Goal: Transaction & Acquisition: Purchase product/service

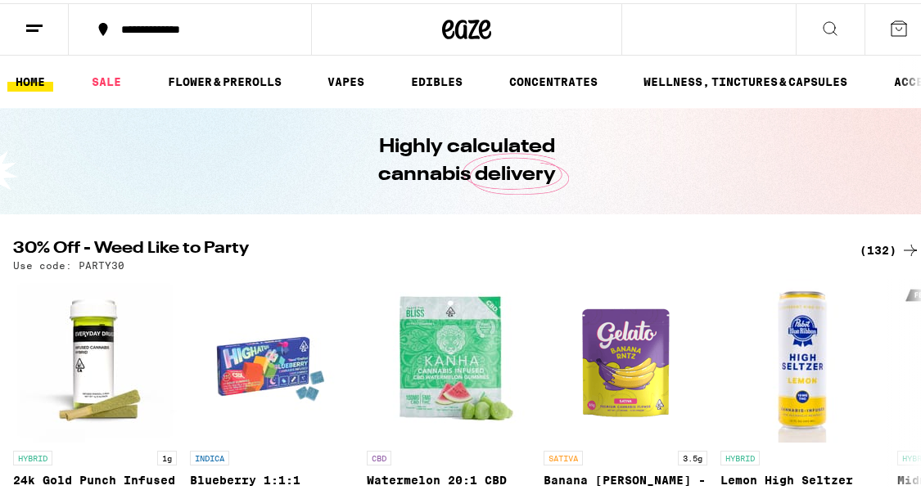
click at [872, 244] on div "(132)" at bounding box center [889, 247] width 61 height 20
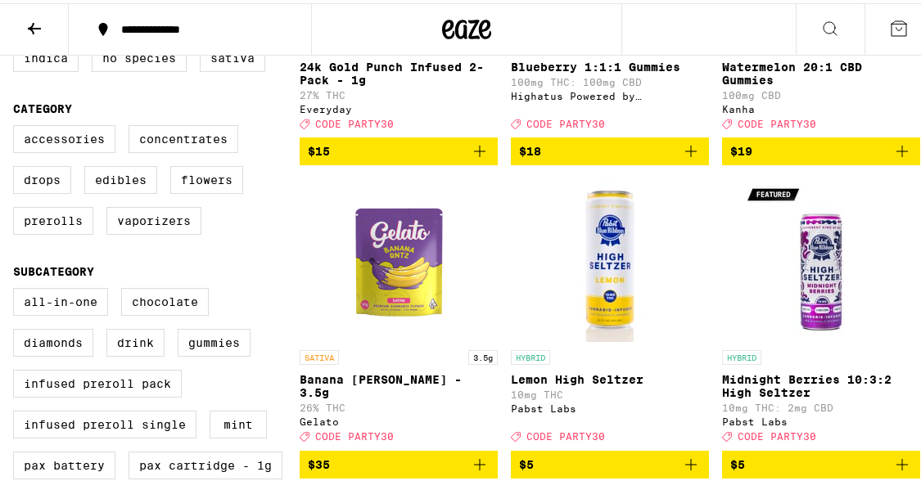
scroll to position [371, 0]
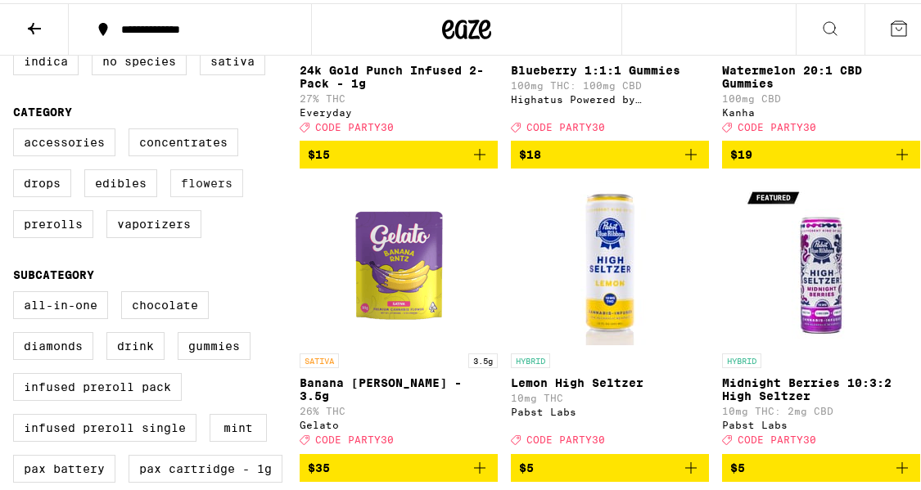
click at [229, 194] on label "Flowers" at bounding box center [206, 180] width 73 height 28
click at [17, 129] on input "Flowers" at bounding box center [16, 128] width 1 height 1
checkbox input "true"
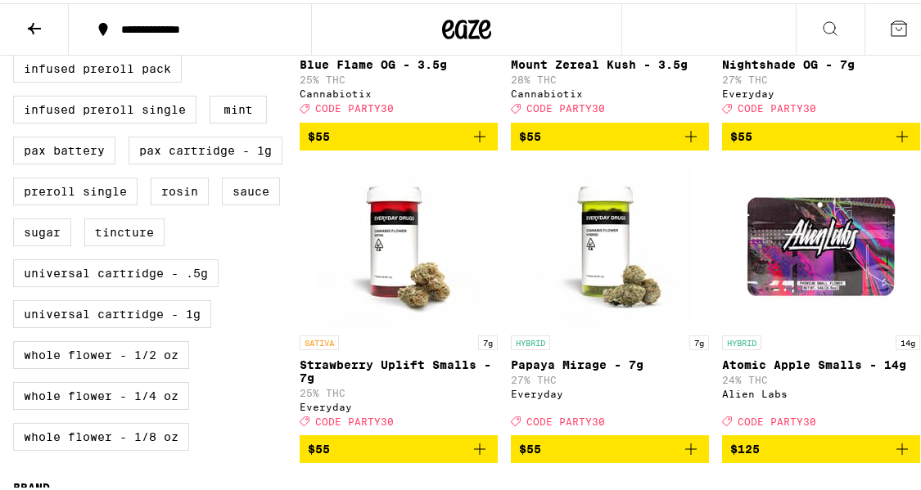
scroll to position [696, 0]
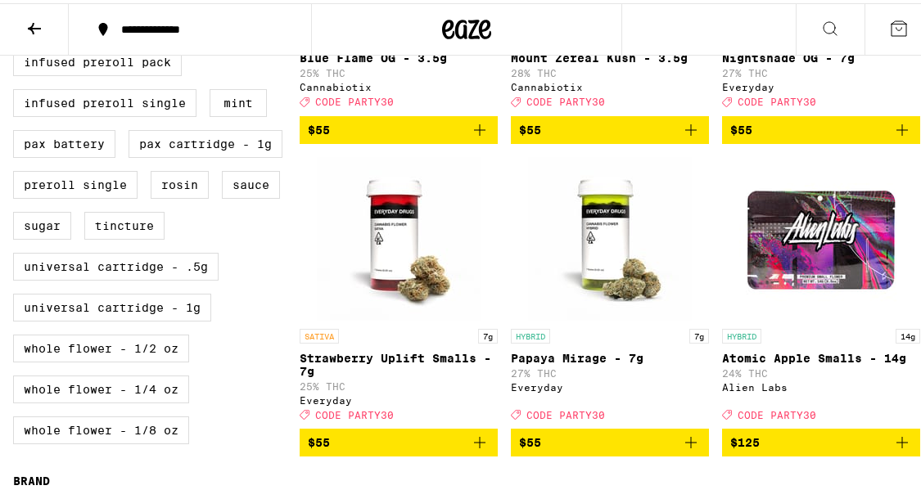
click at [893, 125] on icon "Add to bag" at bounding box center [902, 127] width 20 height 20
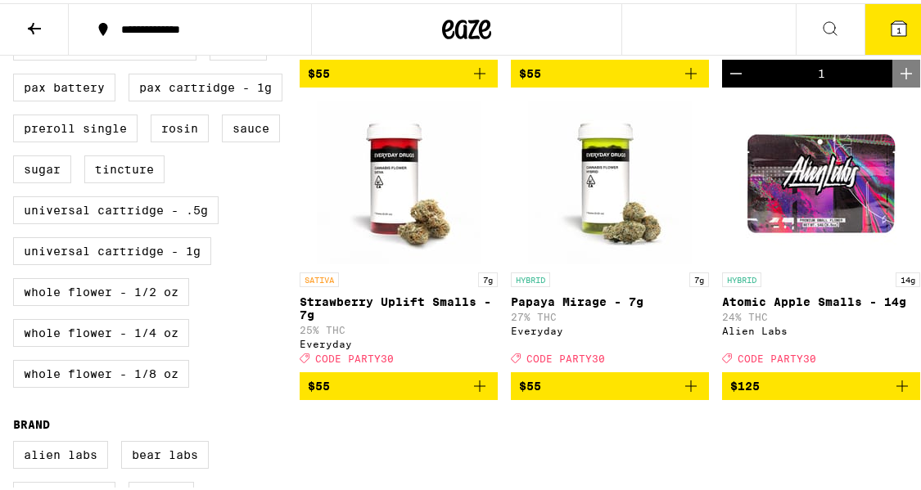
scroll to position [826, 0]
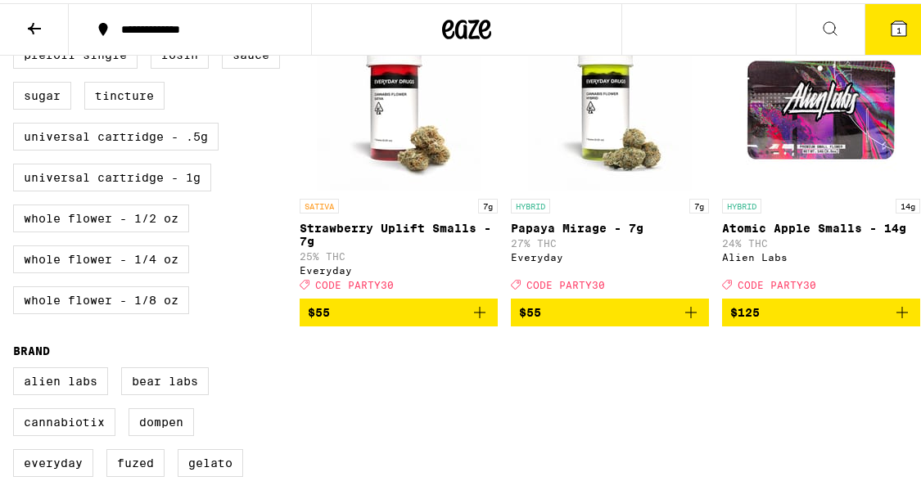
click at [681, 319] on icon "Add to bag" at bounding box center [691, 310] width 20 height 20
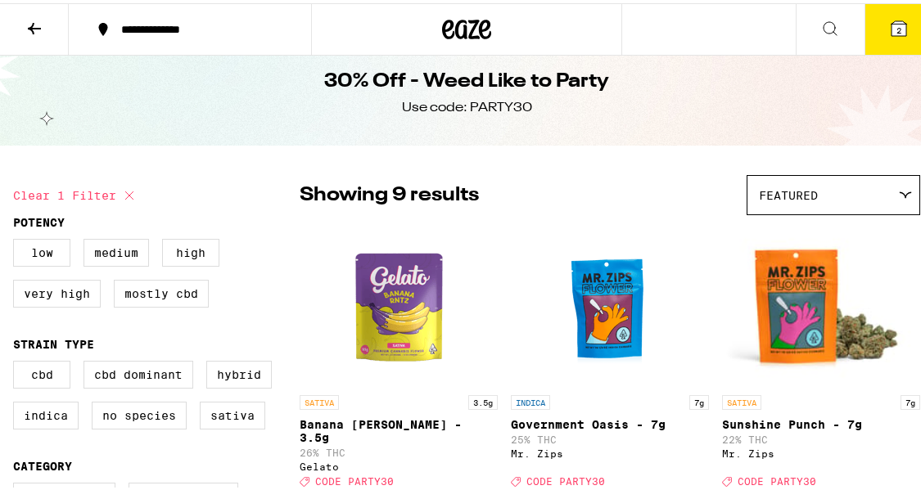
scroll to position [0, 0]
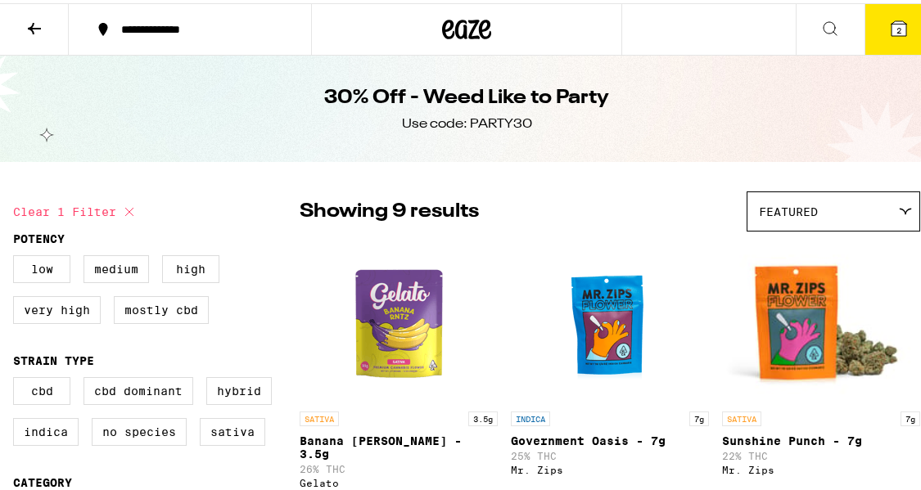
click at [897, 24] on button "2" at bounding box center [898, 26] width 69 height 51
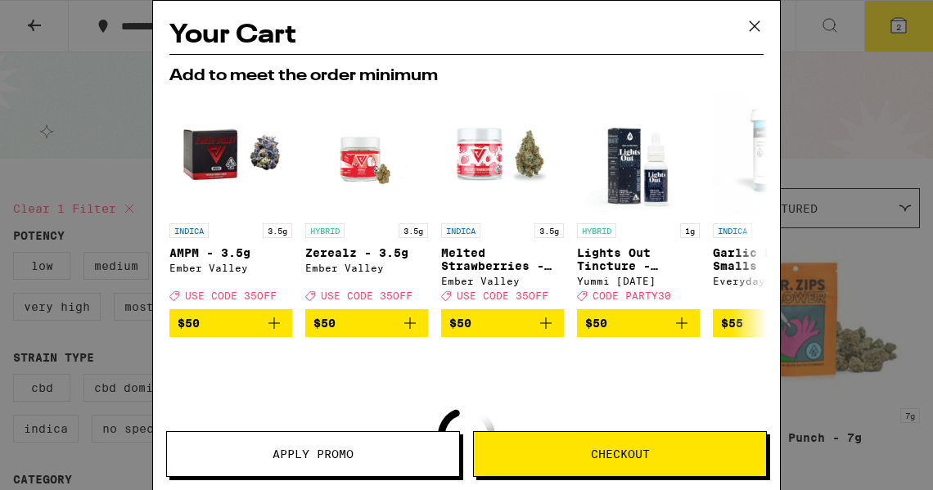
click at [327, 446] on button "Apply Promo" at bounding box center [313, 454] width 294 height 46
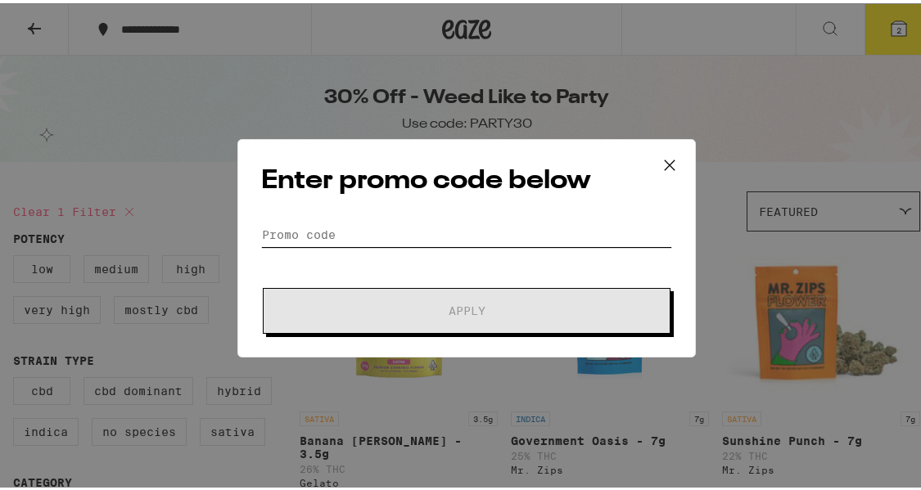
click at [373, 224] on input "Promo Code" at bounding box center [466, 231] width 411 height 25
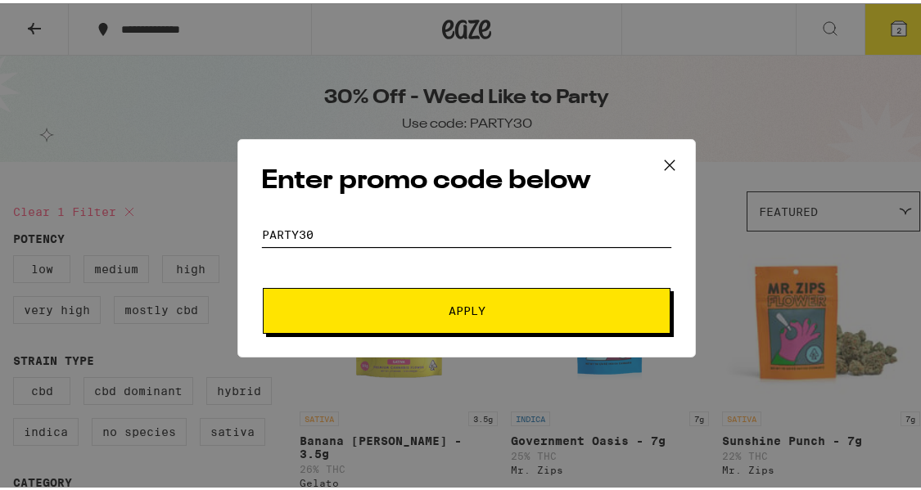
type input "PARTY30"
click at [494, 309] on span "Apply" at bounding box center [466, 307] width 295 height 11
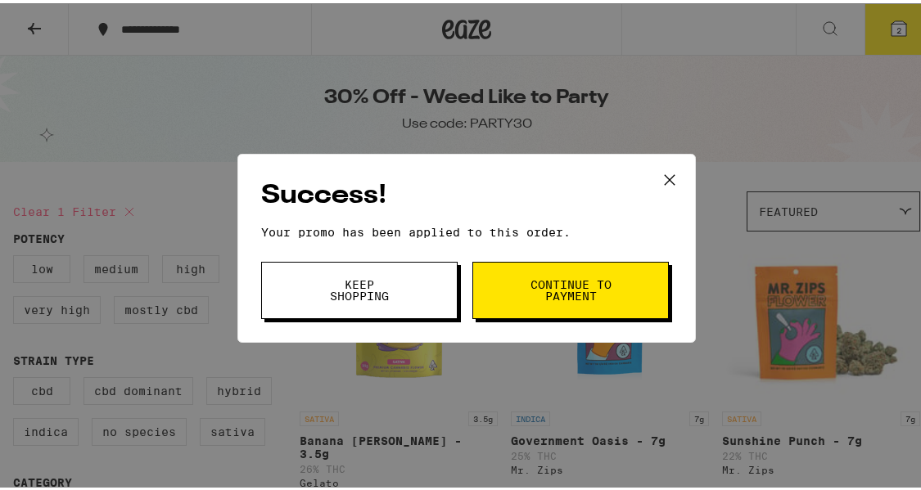
click at [584, 282] on span "Continue to payment" at bounding box center [570, 287] width 83 height 23
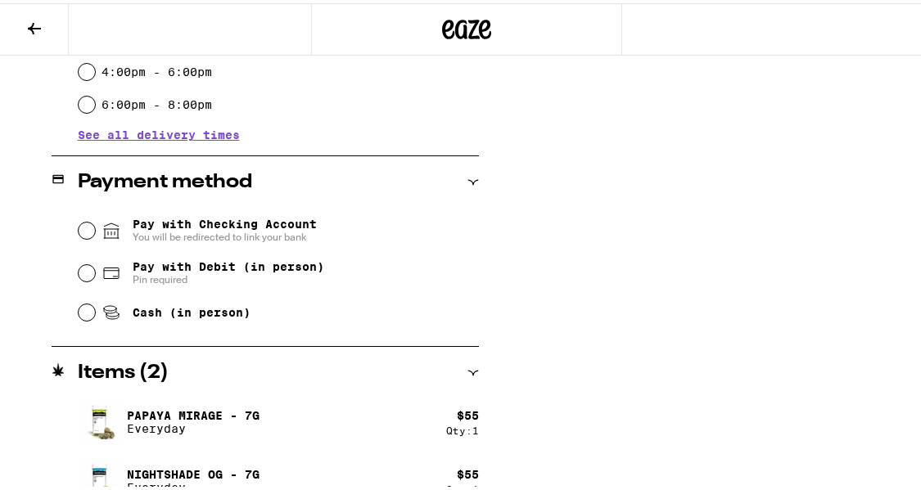
scroll to position [582, 0]
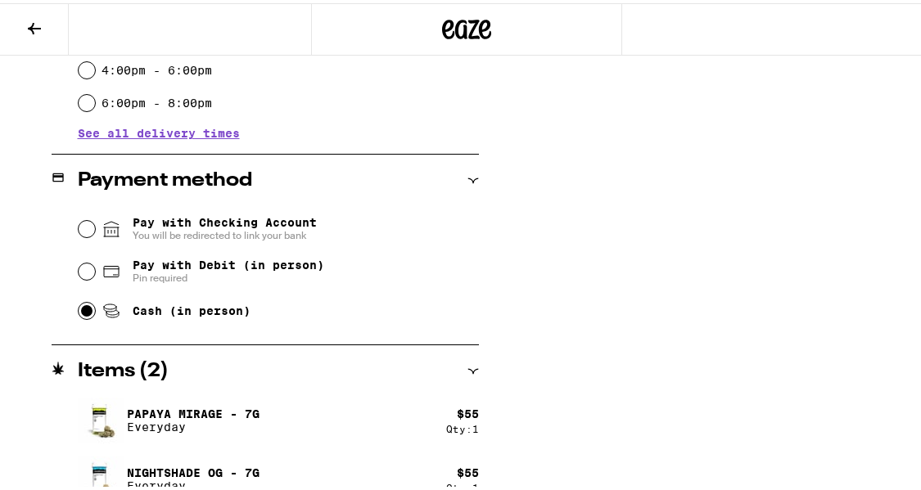
click at [82, 312] on input "Cash (in person)" at bounding box center [87, 308] width 16 height 16
radio input "true"
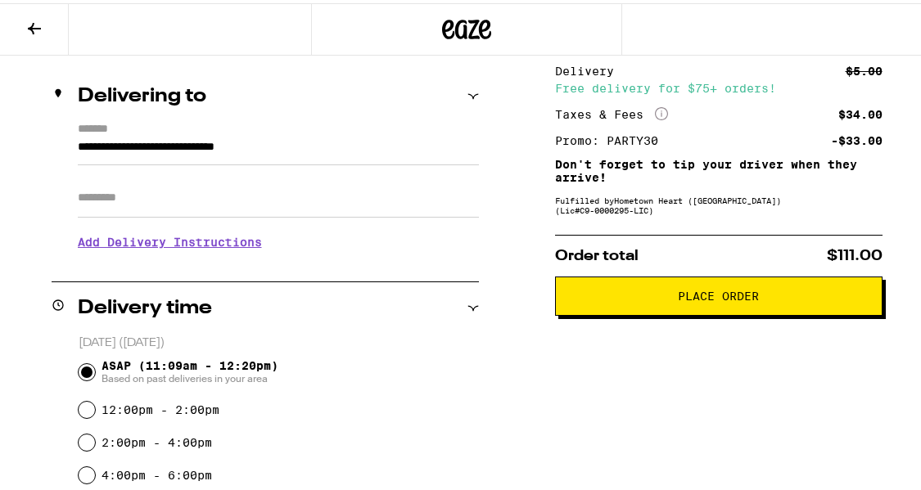
scroll to position [176, 0]
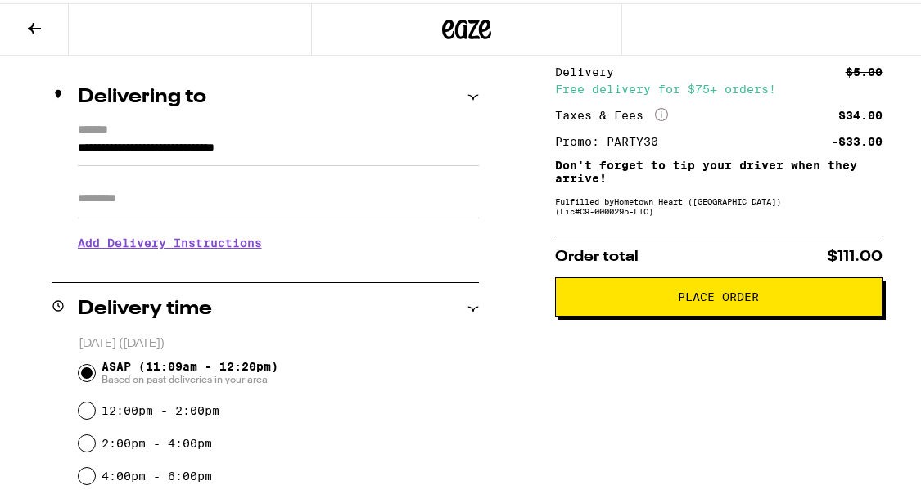
click at [707, 300] on span "Place Order" at bounding box center [718, 293] width 81 height 11
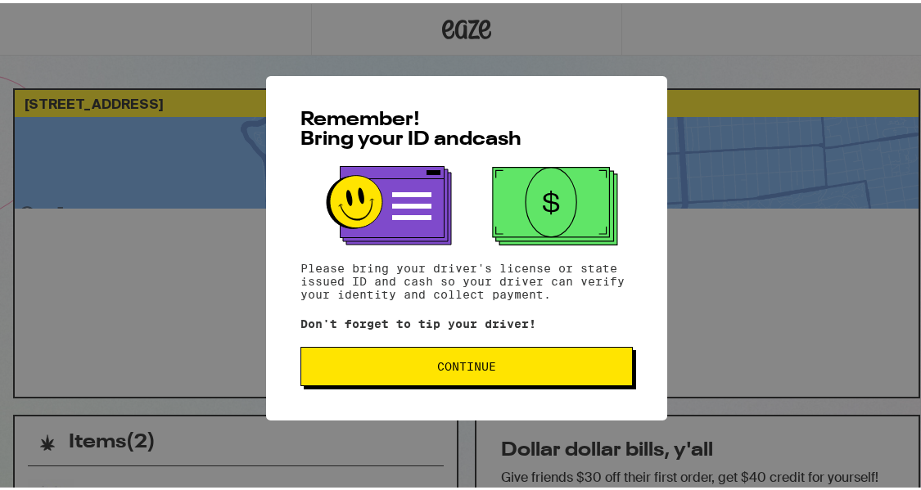
click at [480, 360] on span "Continue" at bounding box center [466, 363] width 59 height 11
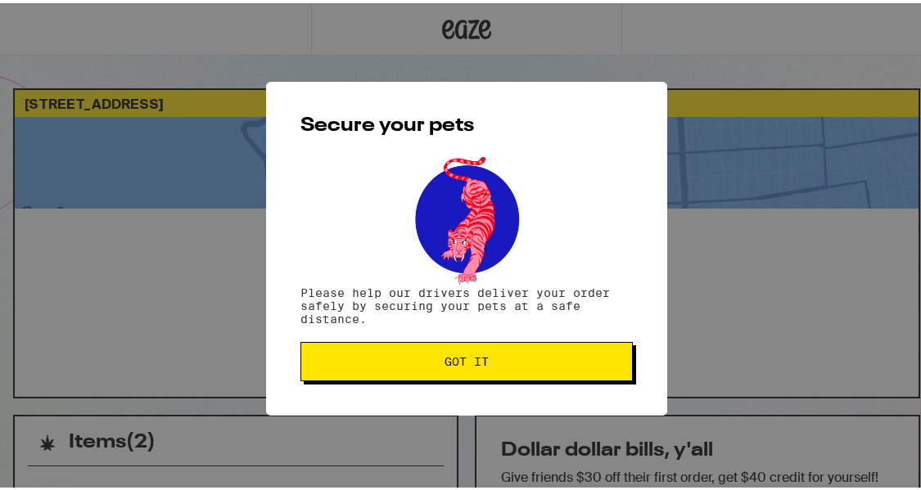
click at [481, 362] on span "Got it" at bounding box center [466, 358] width 44 height 11
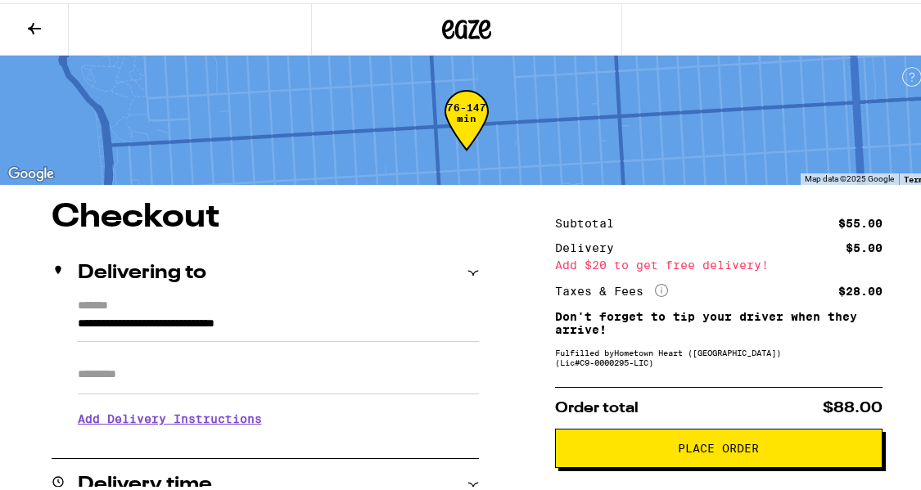
click at [464, 34] on icon at bounding box center [467, 26] width 25 height 20
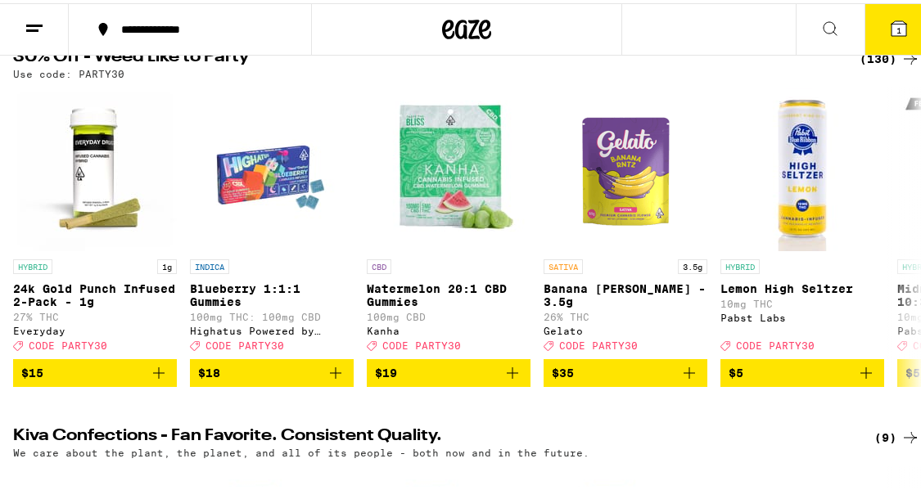
scroll to position [0, 2]
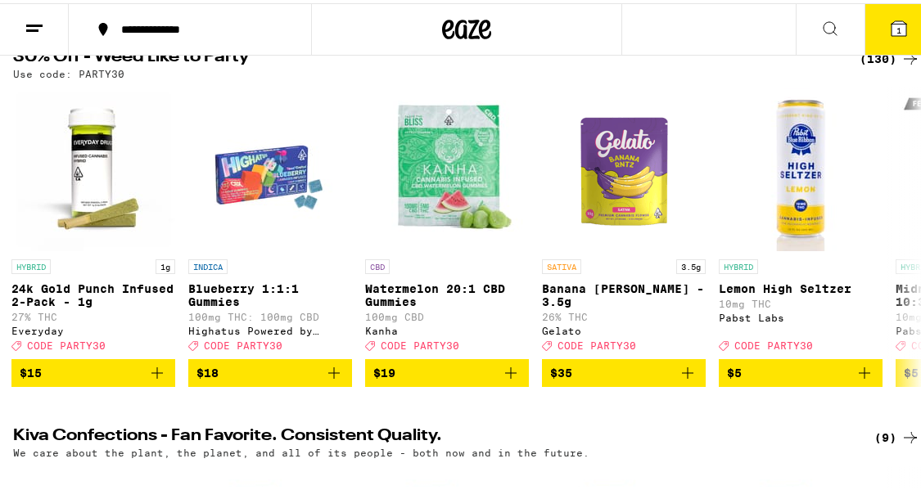
click at [892, 18] on icon at bounding box center [899, 26] width 20 height 20
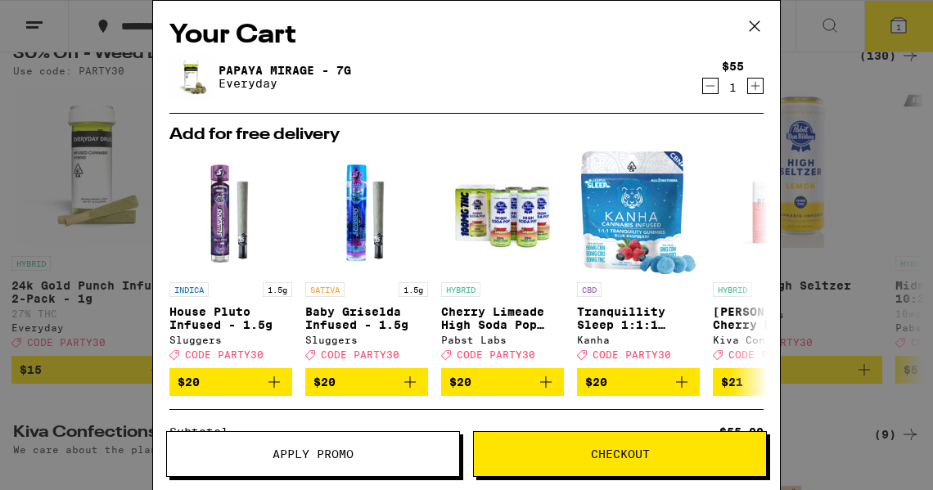
click at [748, 83] on icon "Increment" at bounding box center [755, 86] width 15 height 20
click at [311, 452] on span "Apply Promo" at bounding box center [313, 454] width 81 height 11
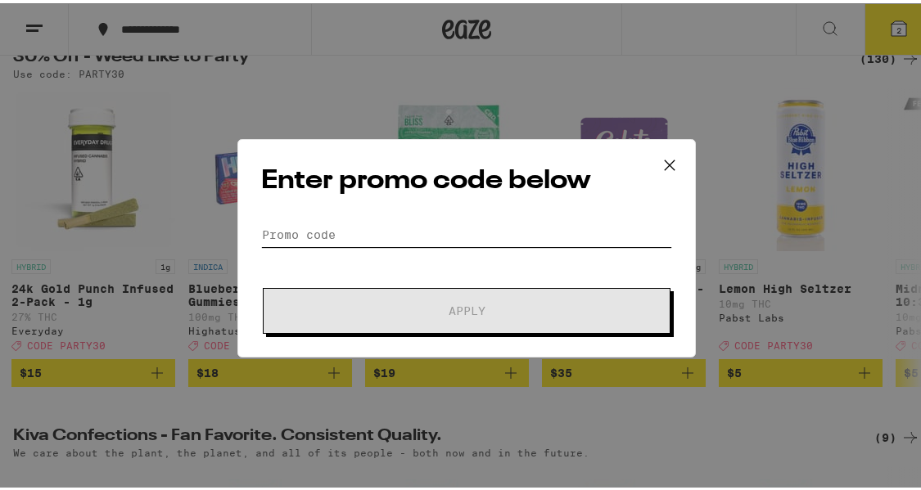
click at [335, 233] on input "Promo Code" at bounding box center [466, 231] width 411 height 25
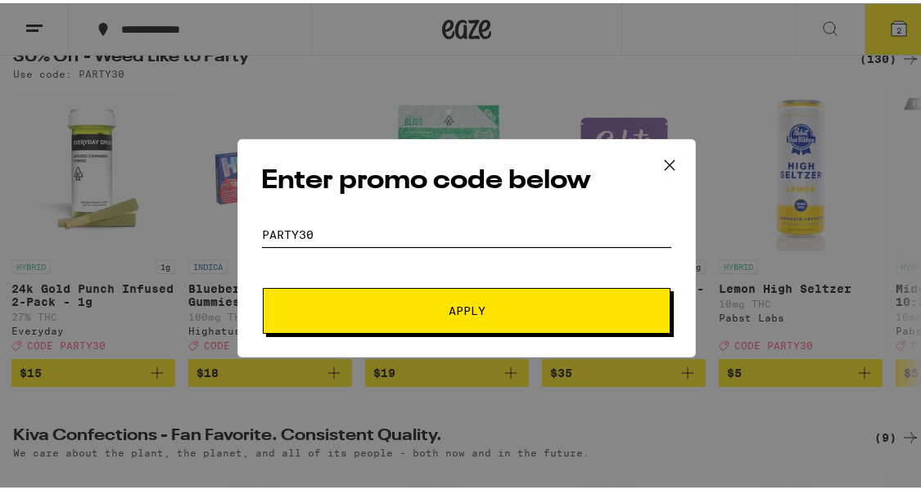
type input "PARTY30"
click at [449, 305] on span "Apply" at bounding box center [467, 307] width 37 height 11
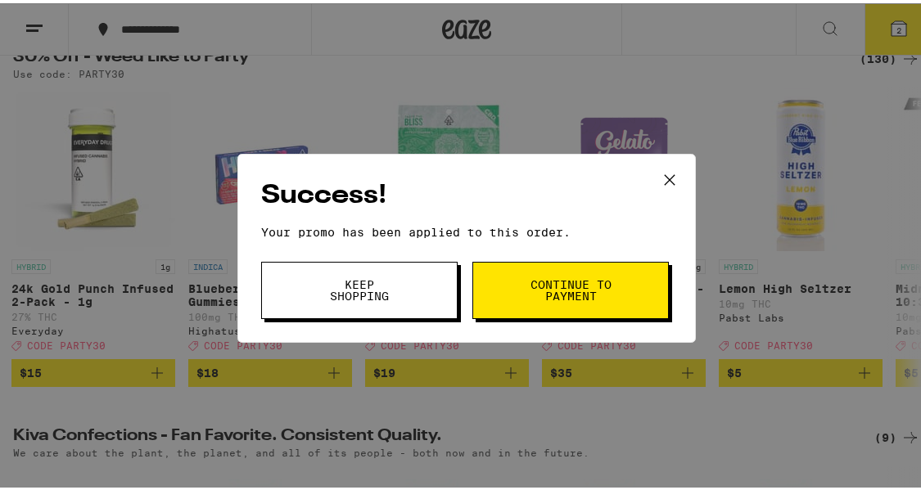
click at [584, 286] on span "Continue to payment" at bounding box center [570, 287] width 83 height 23
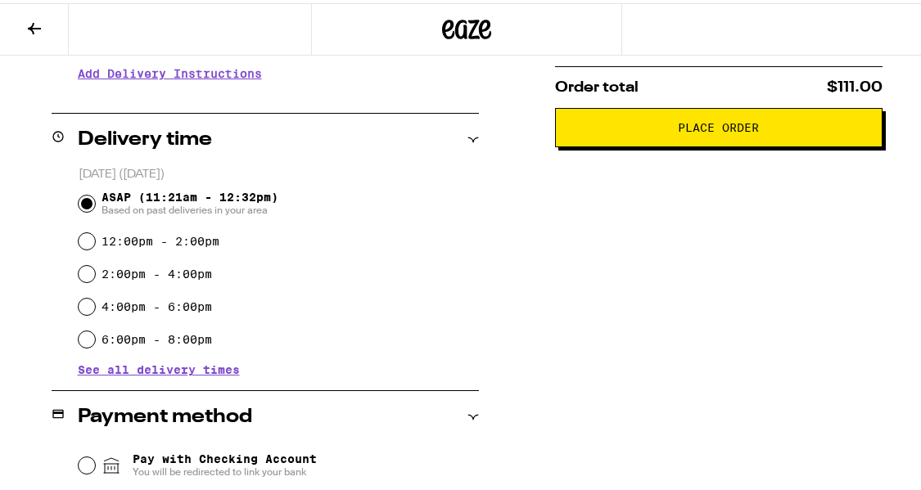
scroll to position [336, 0]
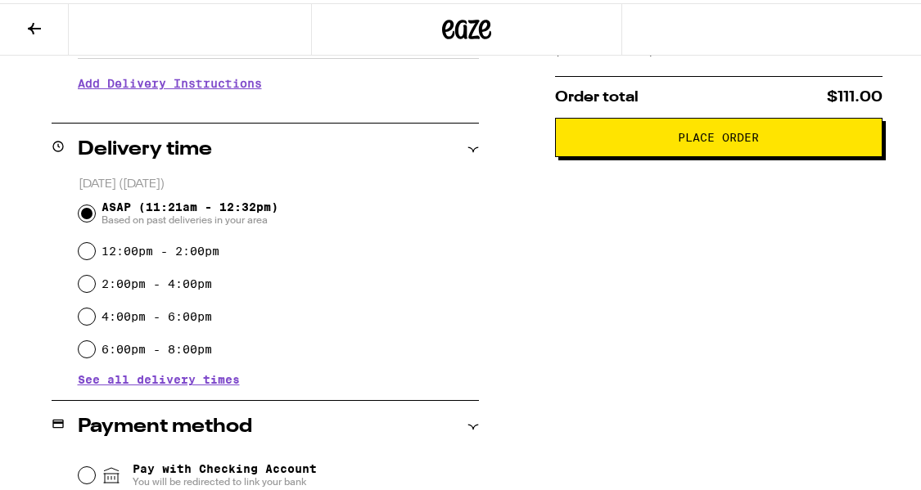
click at [711, 140] on span "Place Order" at bounding box center [718, 134] width 81 height 11
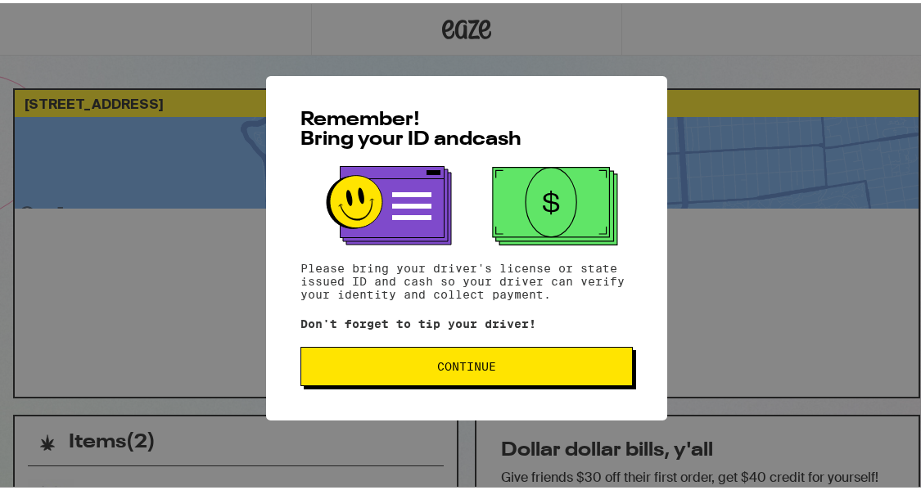
click at [485, 363] on span "Continue" at bounding box center [466, 363] width 59 height 11
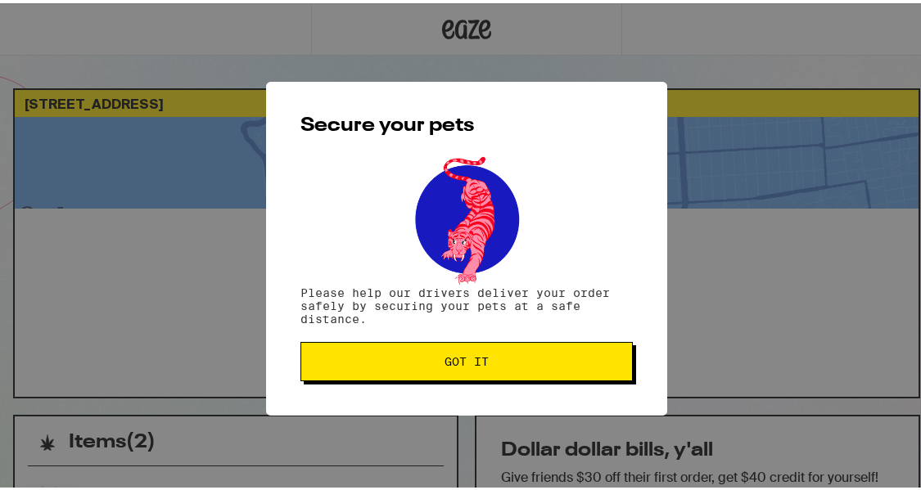
click at [504, 355] on span "Got it" at bounding box center [466, 358] width 304 height 11
